Goal: Navigation & Orientation: Find specific page/section

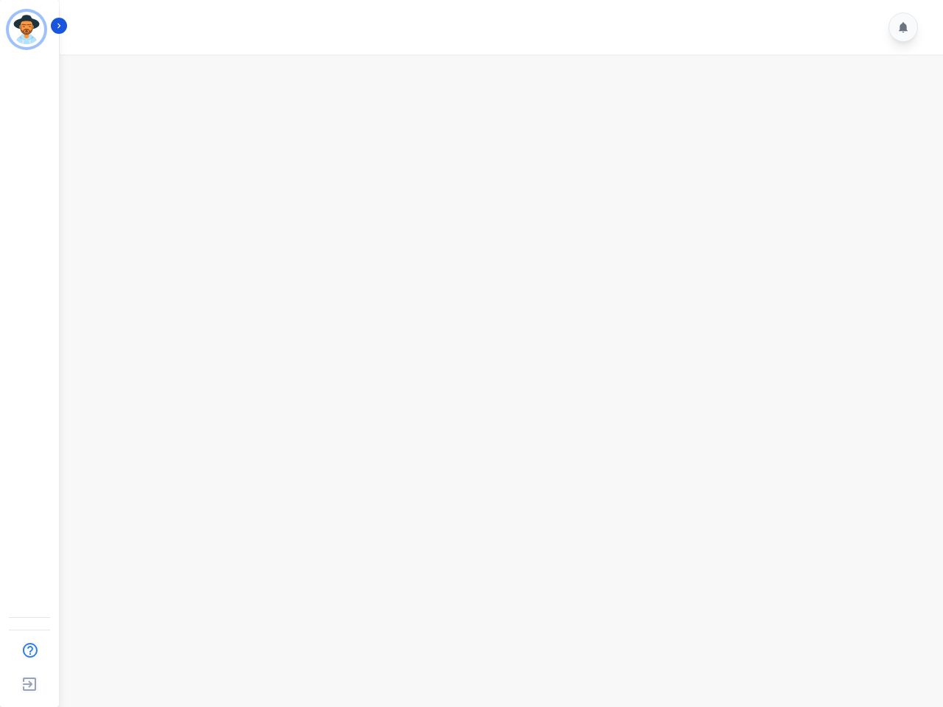
click at [27, 29] on img "Sidebar" at bounding box center [26, 29] width 35 height 35
click at [29, 650] on img "Sidebar" at bounding box center [29, 650] width 27 height 28
click at [29, 684] on img "Sidebar" at bounding box center [29, 684] width 27 height 28
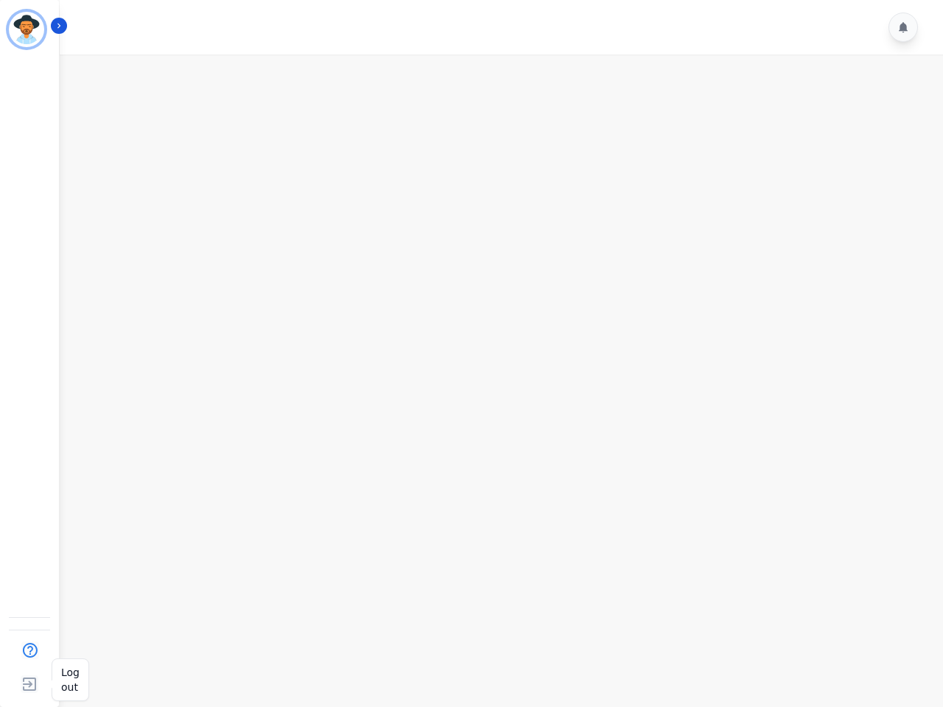
click at [29, 684] on img "Sidebar" at bounding box center [29, 684] width 27 height 28
click at [59, 26] on icon "Sidebar" at bounding box center [59, 26] width 10 height 10
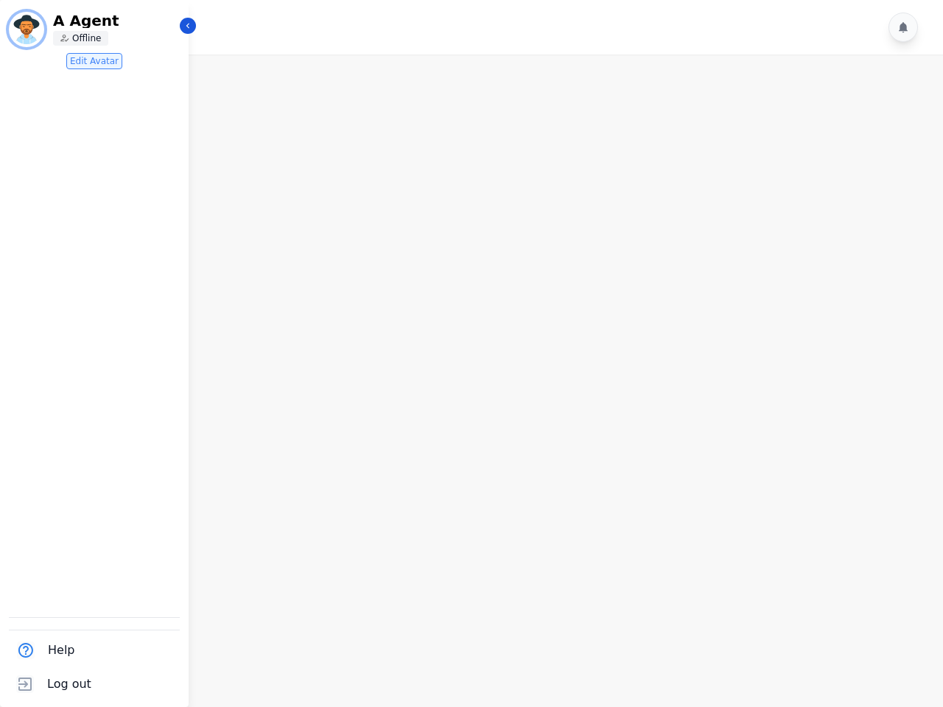
click at [903, 27] on icon at bounding box center [903, 27] width 9 height 10
